Goal: Task Accomplishment & Management: Use online tool/utility

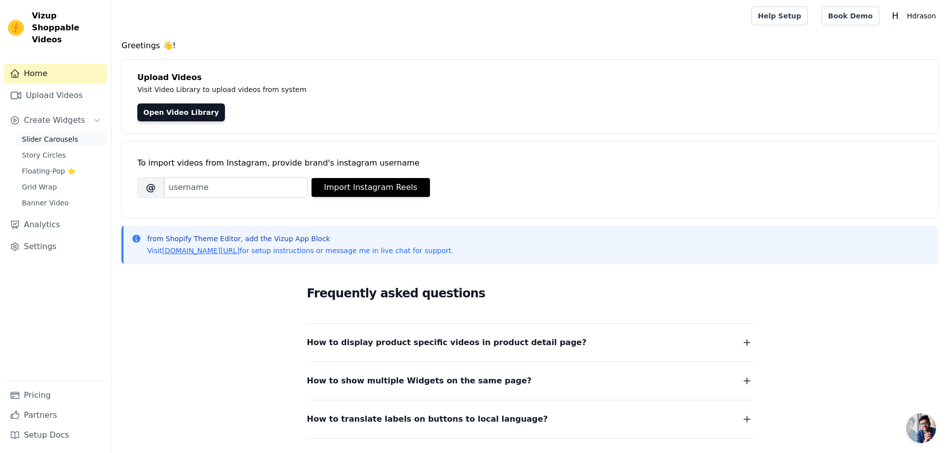
click at [45, 134] on span "Slider Carousels" at bounding box center [50, 139] width 56 height 10
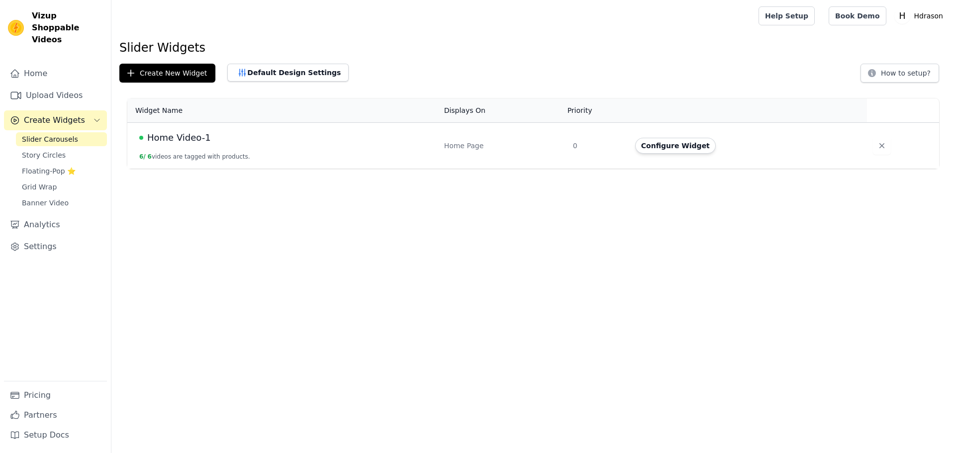
click at [196, 140] on span "Home Video-1" at bounding box center [179, 138] width 64 height 14
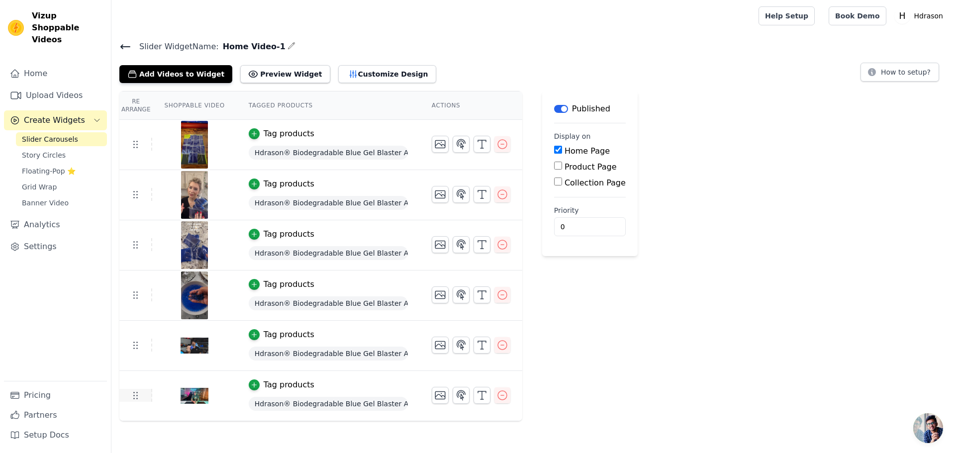
click at [134, 397] on icon at bounding box center [135, 396] width 12 height 12
click at [501, 396] on icon "button" at bounding box center [503, 396] width 12 height 12
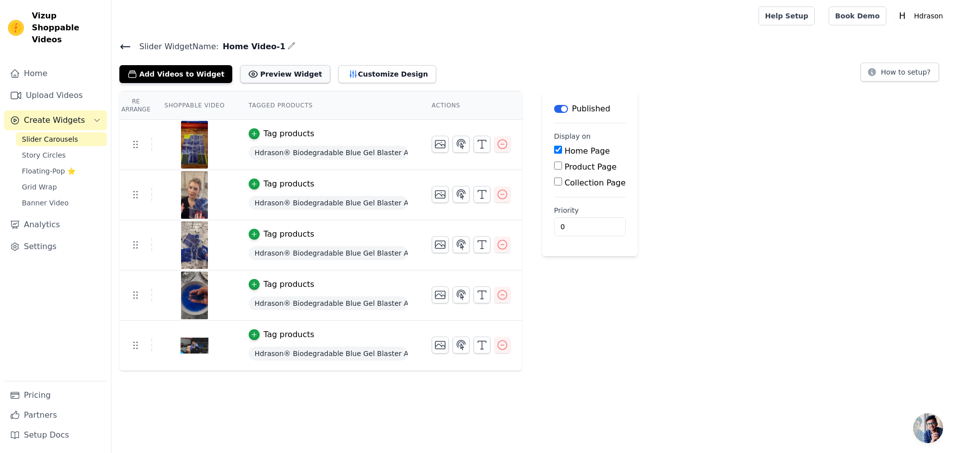
click at [268, 76] on button "Preview Widget" at bounding box center [285, 74] width 90 height 18
